Goal: Information Seeking & Learning: Learn about a topic

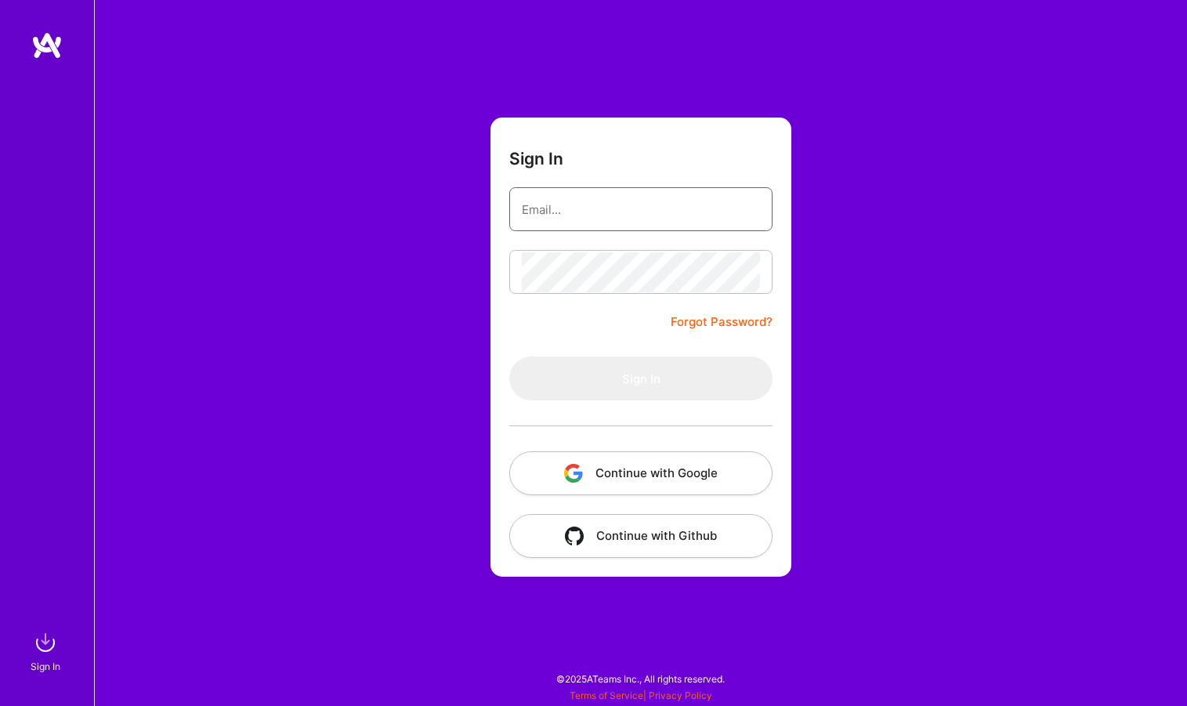
click at [689, 209] on input "email" at bounding box center [641, 210] width 238 height 40
type input "[EMAIL_ADDRESS][DOMAIN_NAME]"
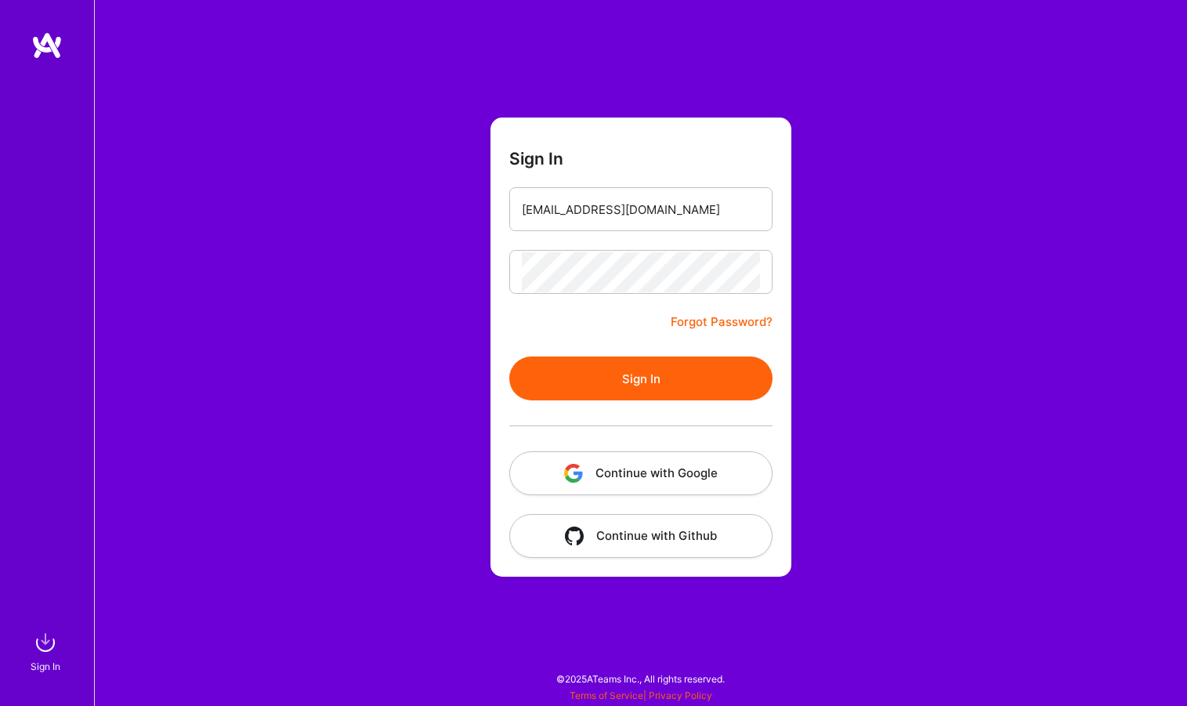
click at [593, 386] on button "Sign In" at bounding box center [640, 379] width 263 height 44
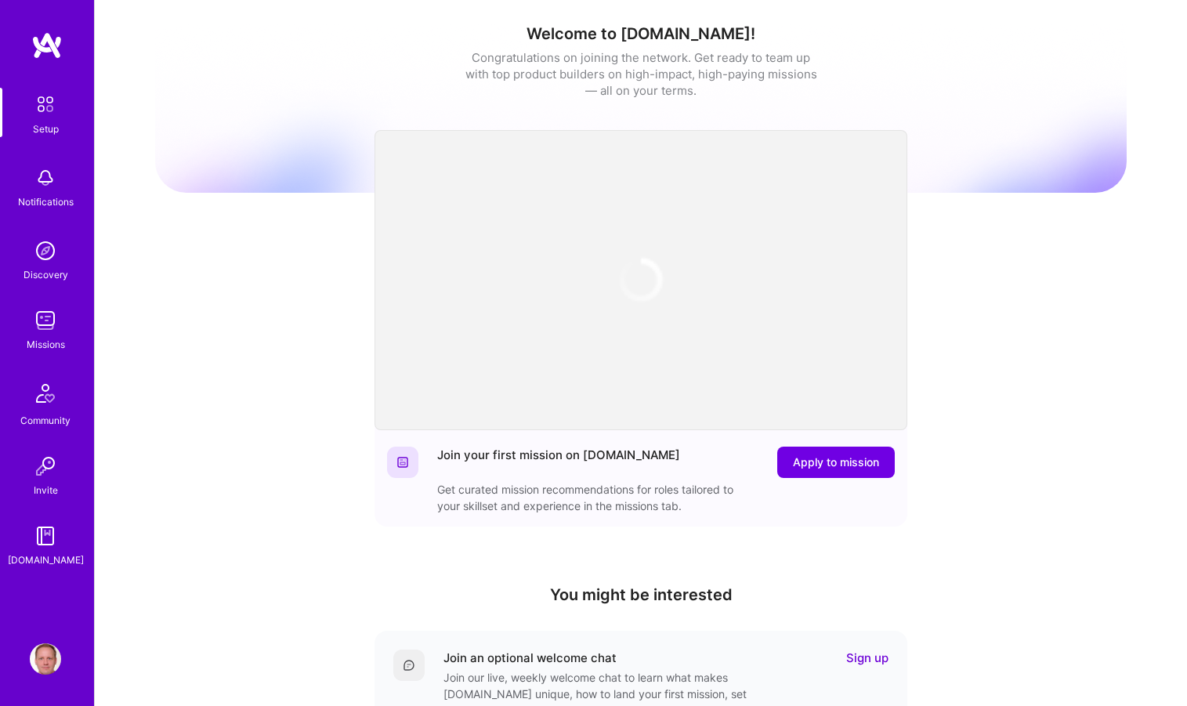
click at [43, 324] on img at bounding box center [45, 320] width 31 height 31
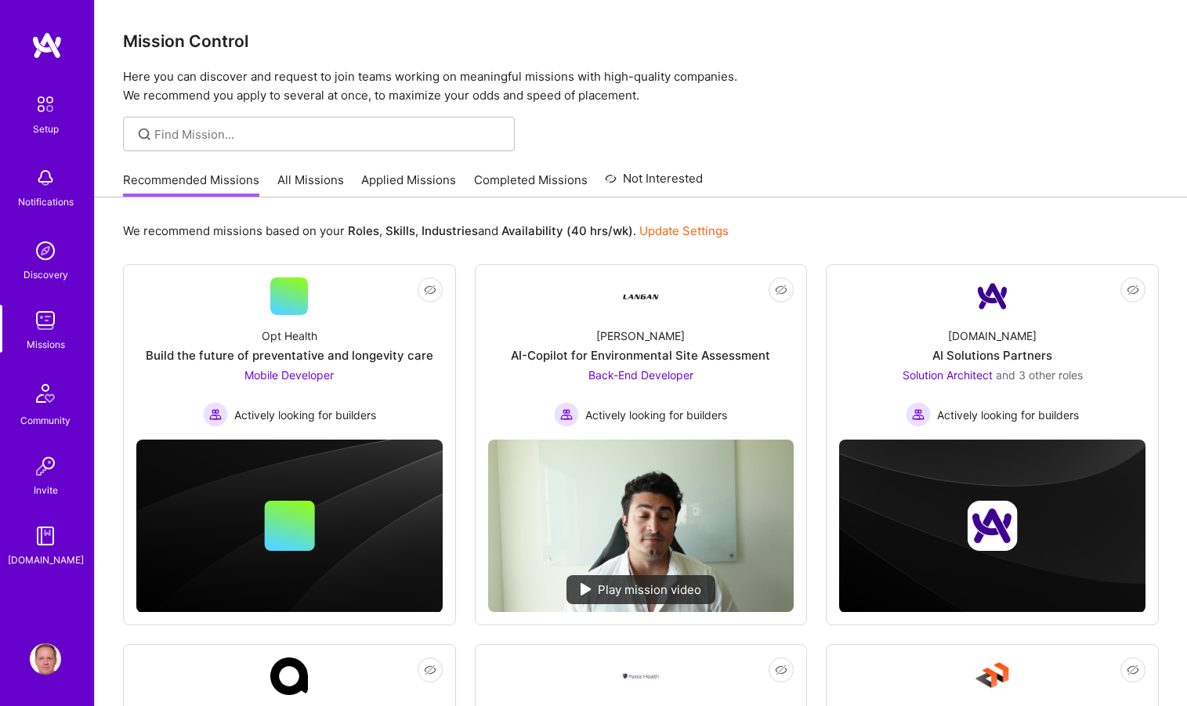
click at [390, 181] on link "Applied Missions" at bounding box center [408, 185] width 95 height 26
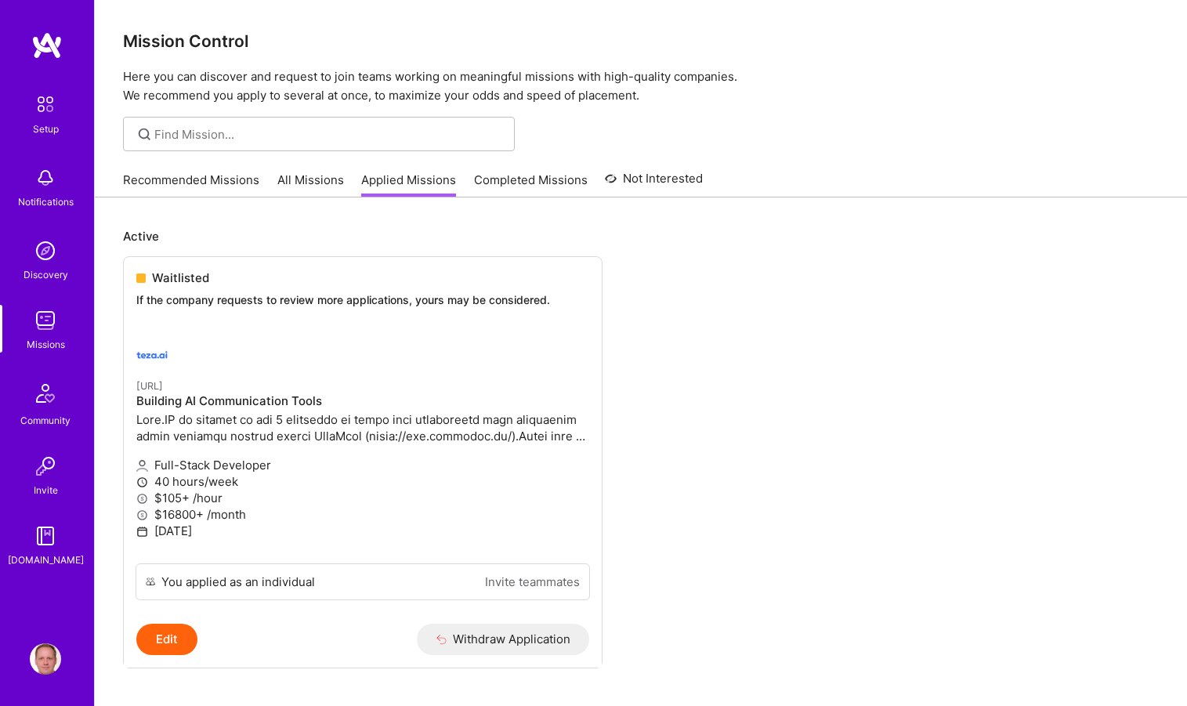
click at [55, 326] on img at bounding box center [45, 320] width 31 height 31
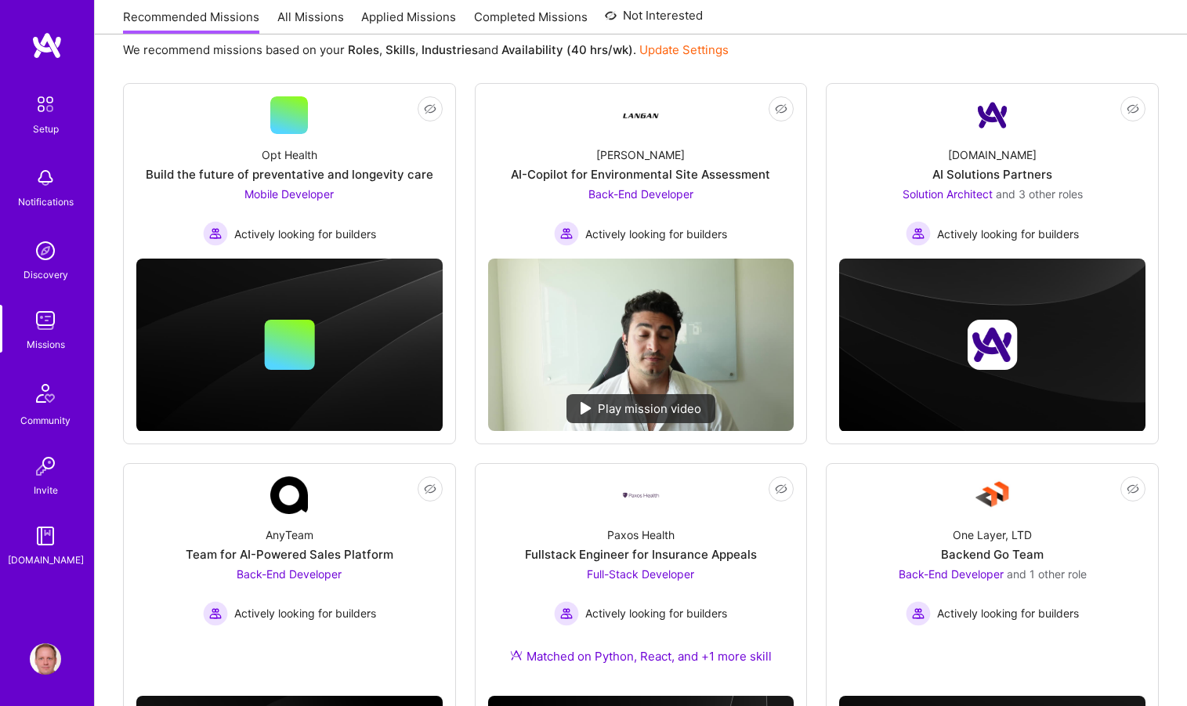
scroll to position [179, 0]
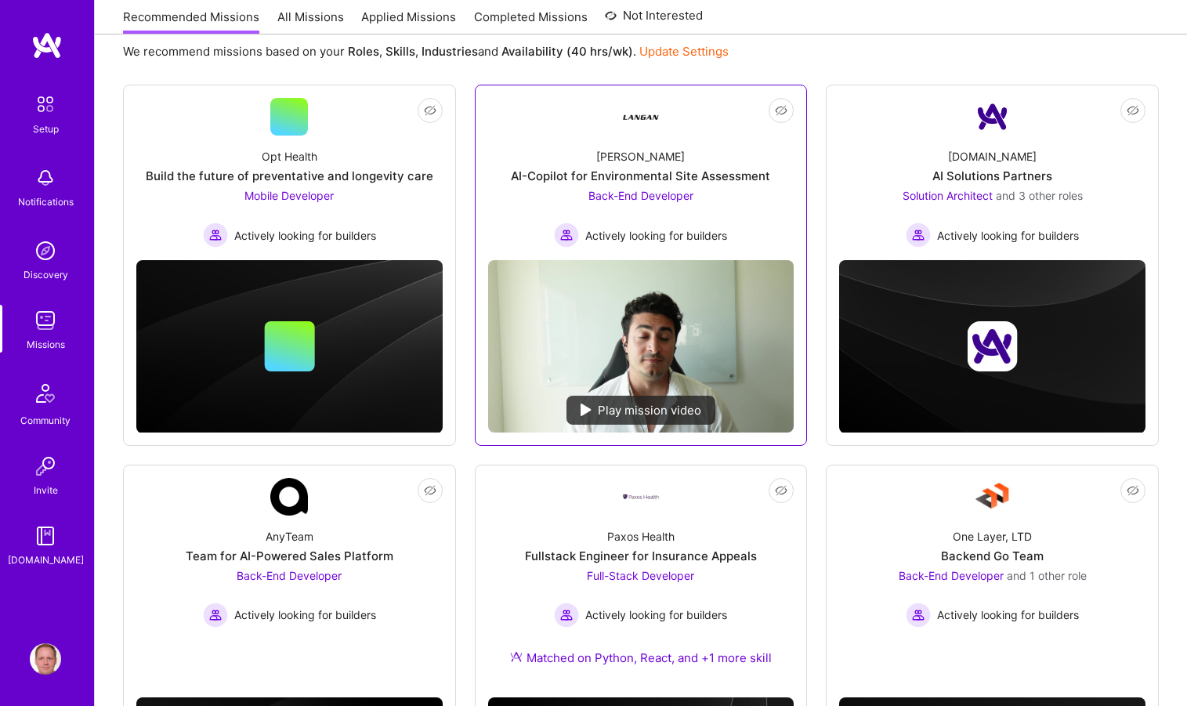
click at [553, 168] on div "AI-Copilot for Environmental Site Assessment" at bounding box center [640, 176] width 259 height 16
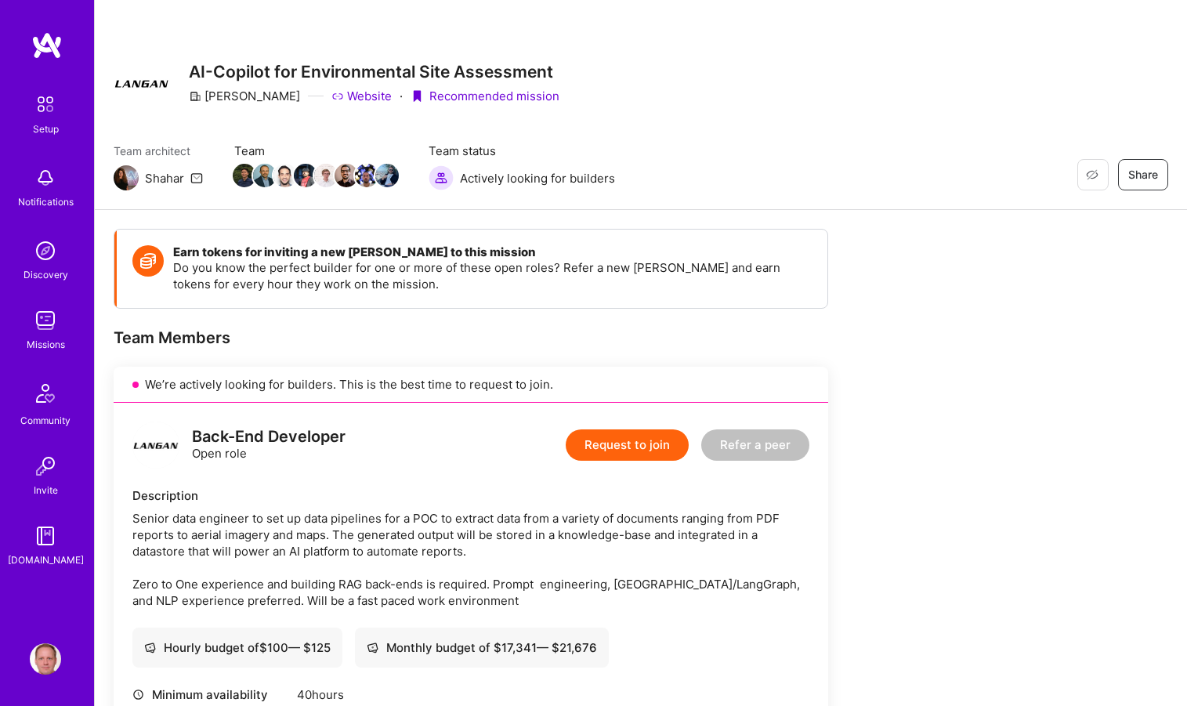
click at [43, 335] on img at bounding box center [45, 320] width 31 height 31
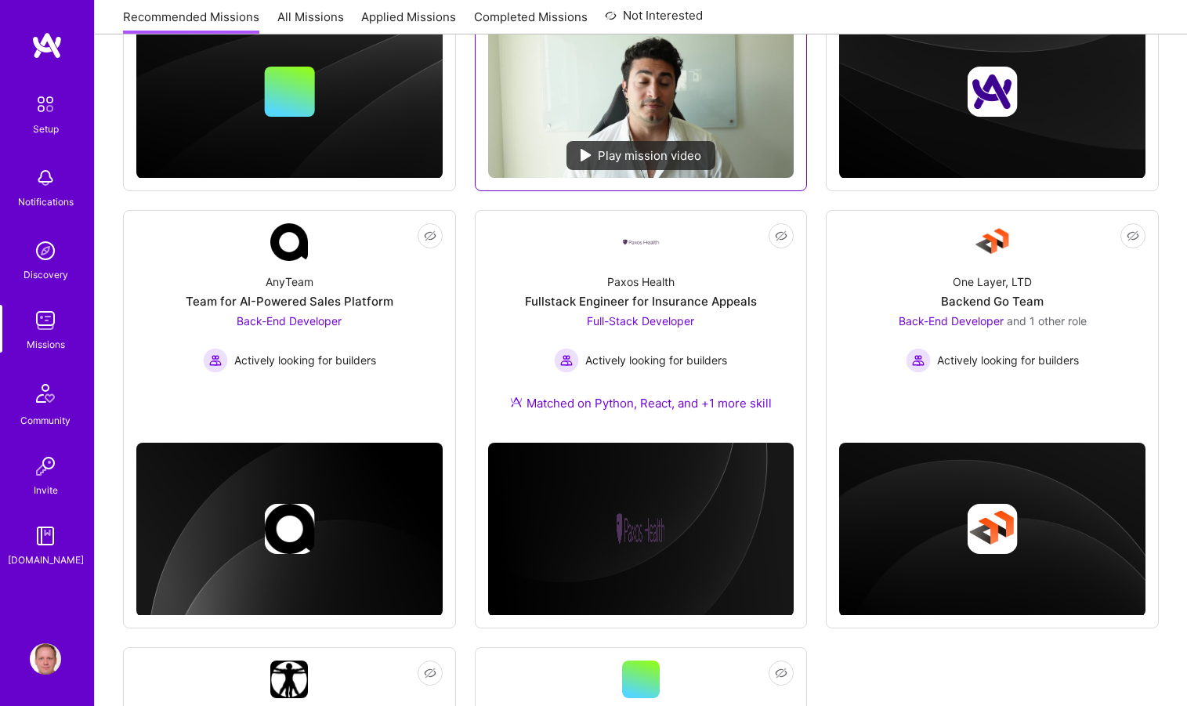
scroll to position [451, 0]
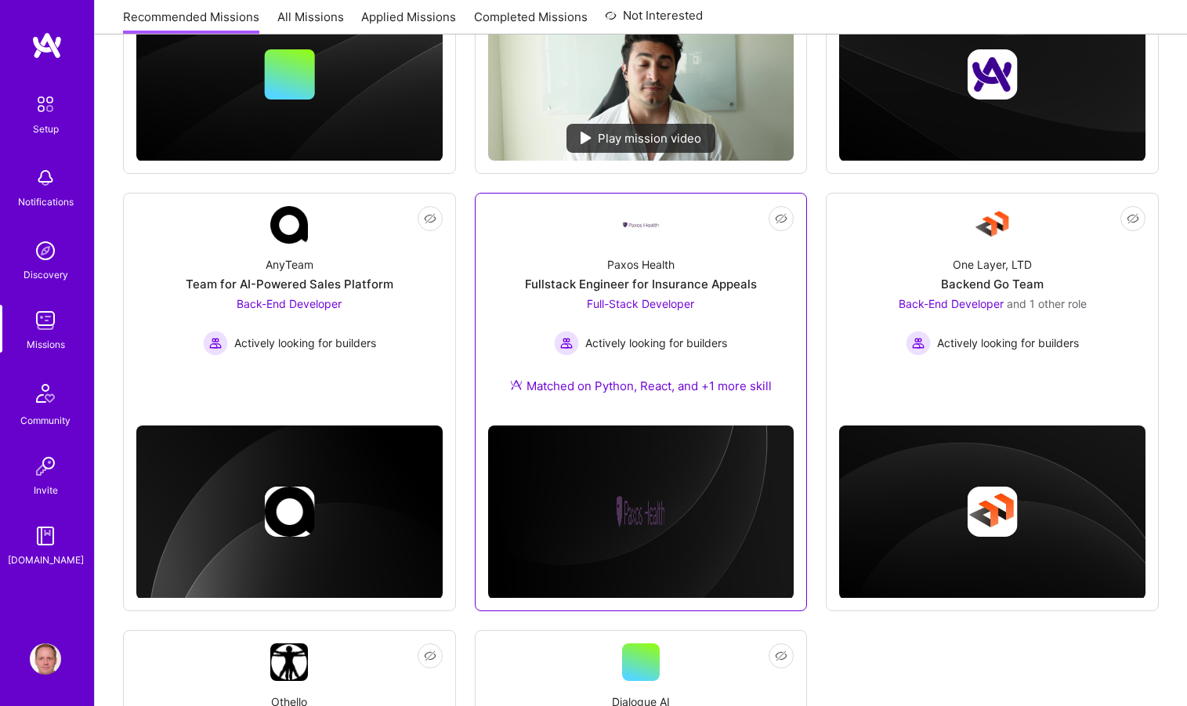
click at [651, 266] on div "Paxos Health" at bounding box center [640, 264] width 67 height 16
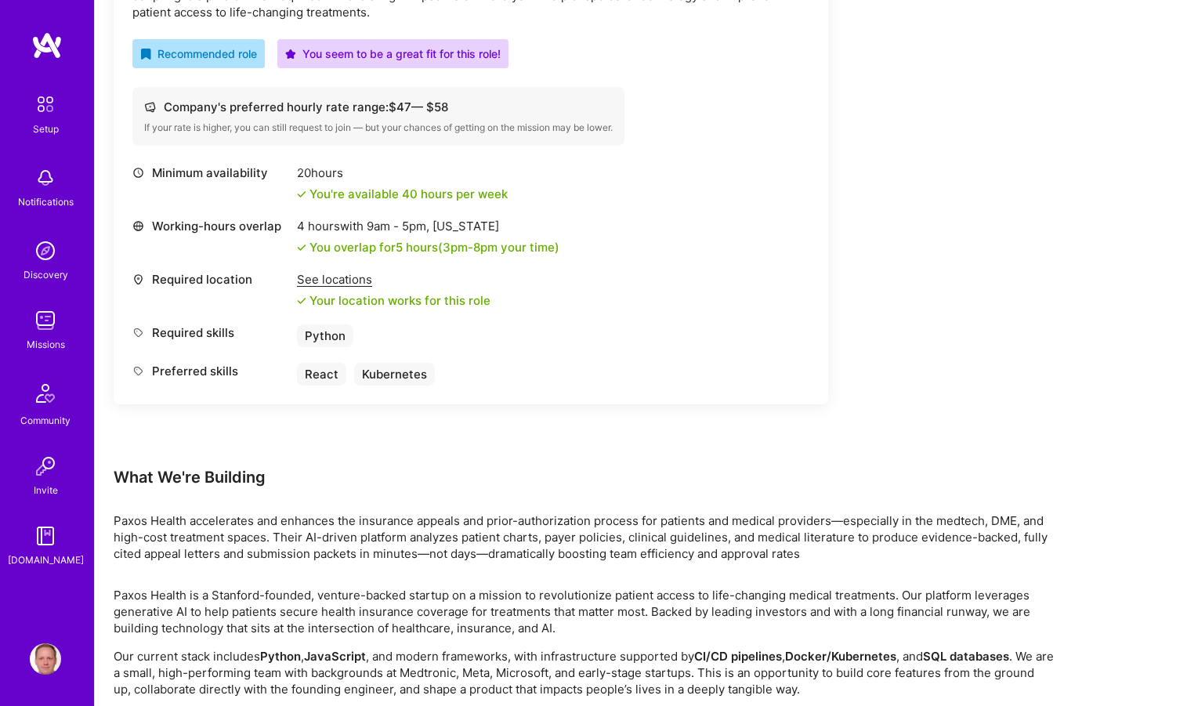
scroll to position [680, 0]
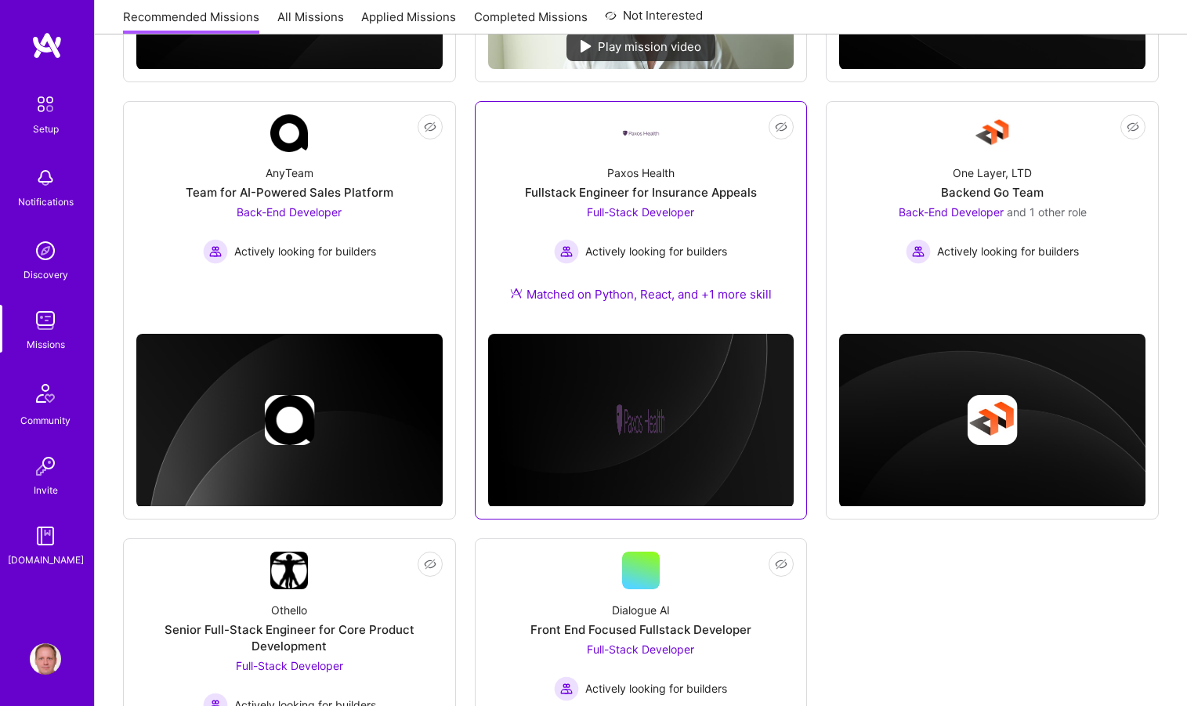
scroll to position [737, 0]
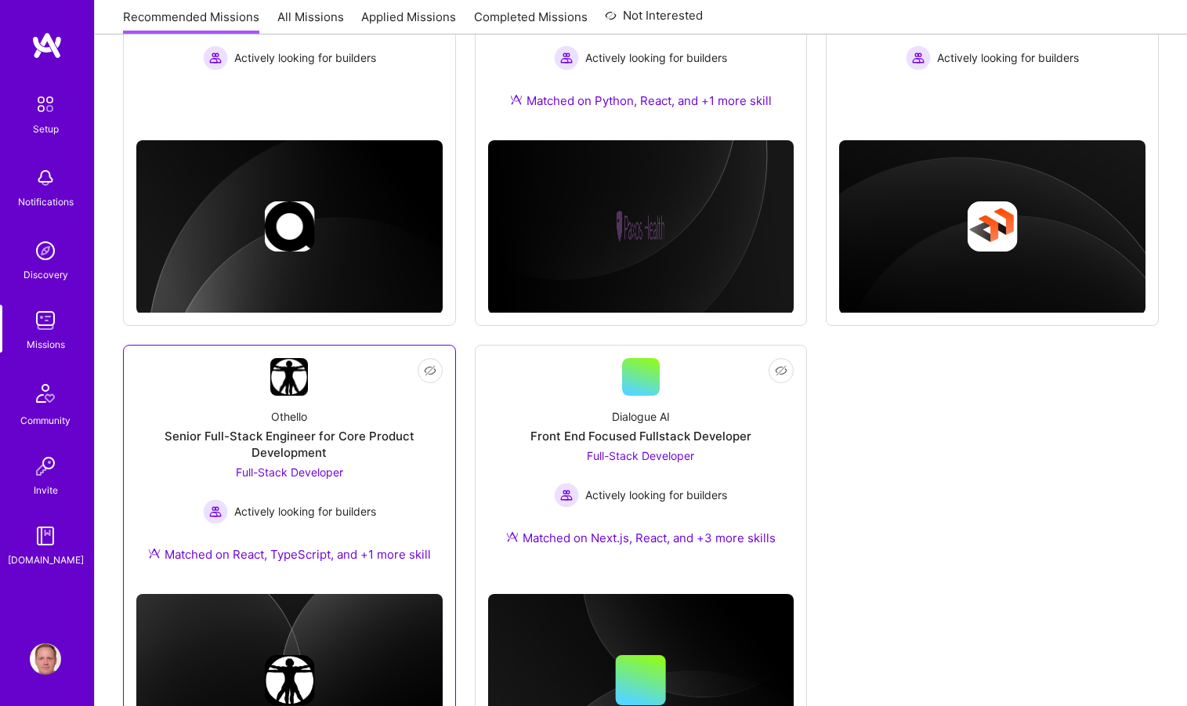
click at [347, 408] on div "Othello Senior Full-Stack Engineer for Core Product Development Full-Stack Deve…" at bounding box center [289, 489] width 306 height 186
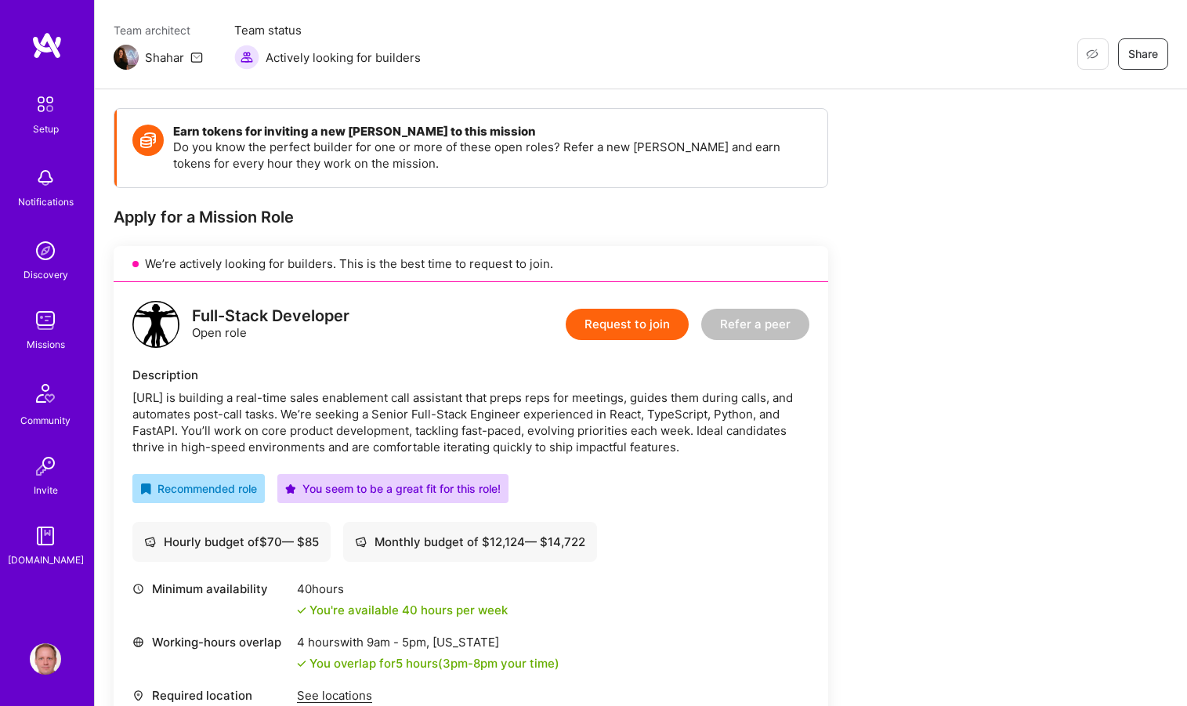
scroll to position [26, 0]
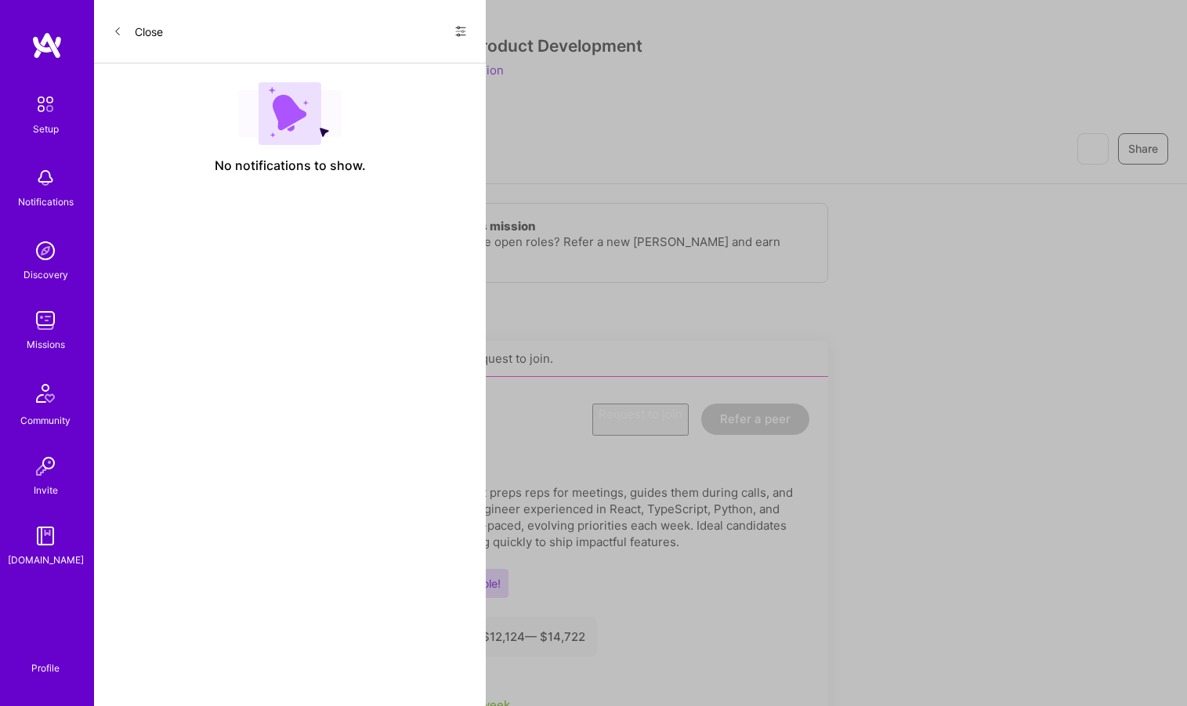
scroll to position [737, 0]
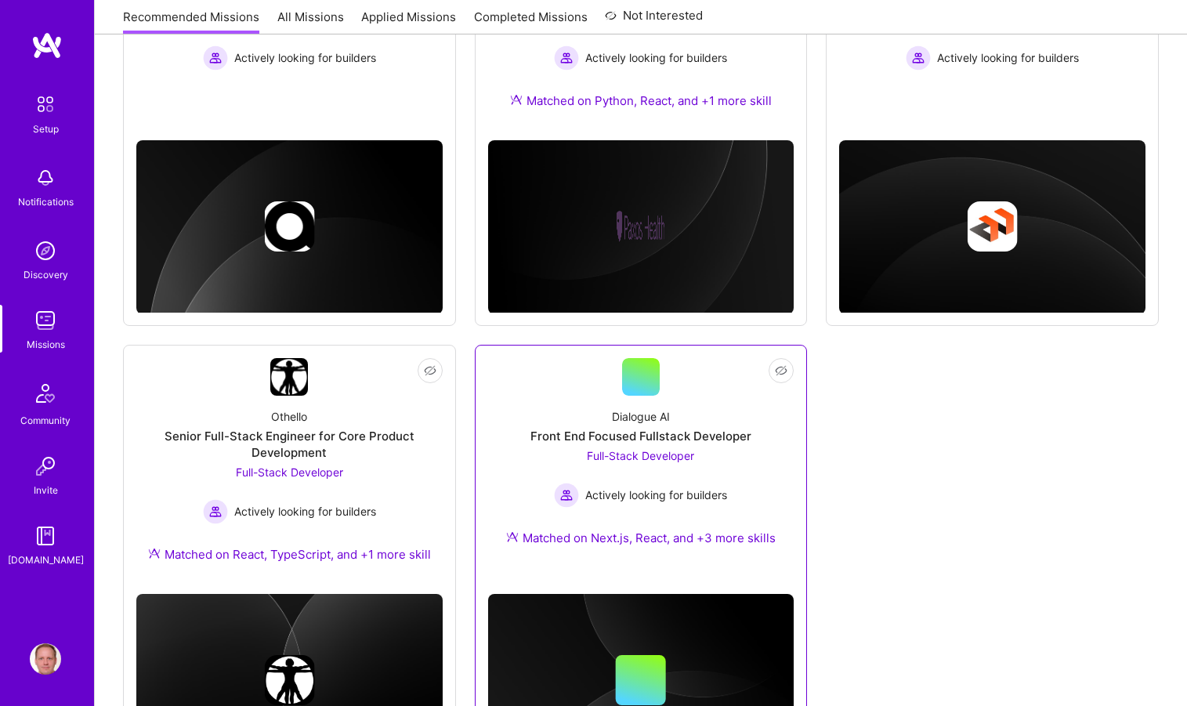
click at [580, 402] on div "Dialogue AI Front End Focused Fullstack Developer Full-Stack Developer Actively…" at bounding box center [641, 480] width 306 height 169
